Goal: Information Seeking & Learning: Learn about a topic

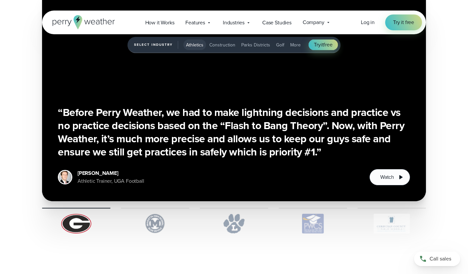
scroll to position [1561, 0]
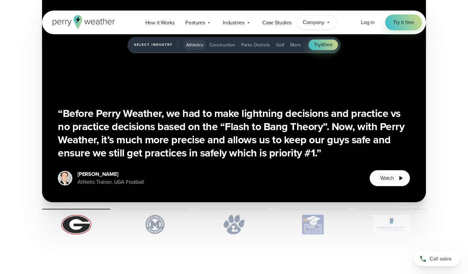
click at [309, 19] on span "Company" at bounding box center [314, 22] width 22 height 8
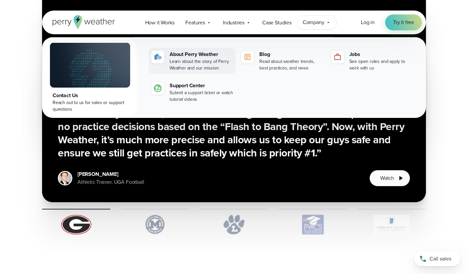
click at [184, 54] on div "About Perry Weather" at bounding box center [201, 54] width 63 height 8
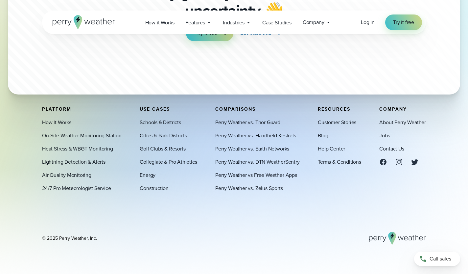
scroll to position [1855, 0]
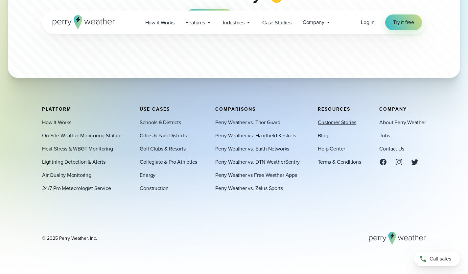
click at [334, 122] on link "Customer Stories" at bounding box center [337, 122] width 38 height 8
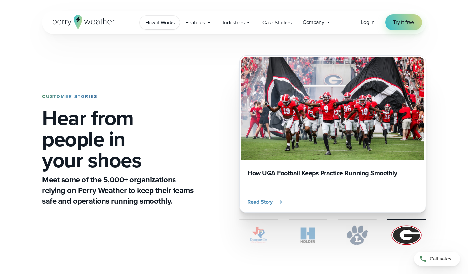
click at [162, 24] on span "How it Works" at bounding box center [159, 23] width 29 height 8
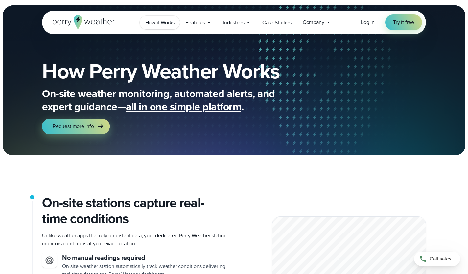
click at [162, 19] on span "How it Works" at bounding box center [159, 23] width 29 height 8
click at [200, 21] on span "Features" at bounding box center [196, 23] width 20 height 8
